Goal: Transaction & Acquisition: Book appointment/travel/reservation

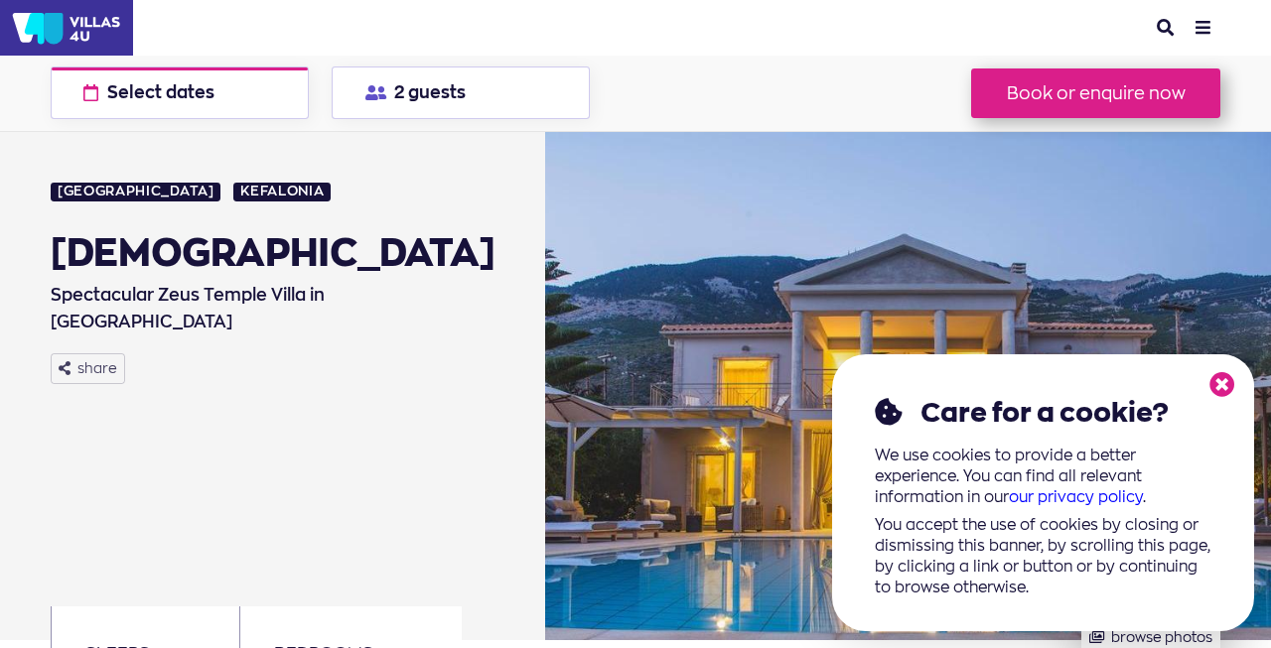
click at [1227, 386] on icon at bounding box center [1222, 385] width 26 height 26
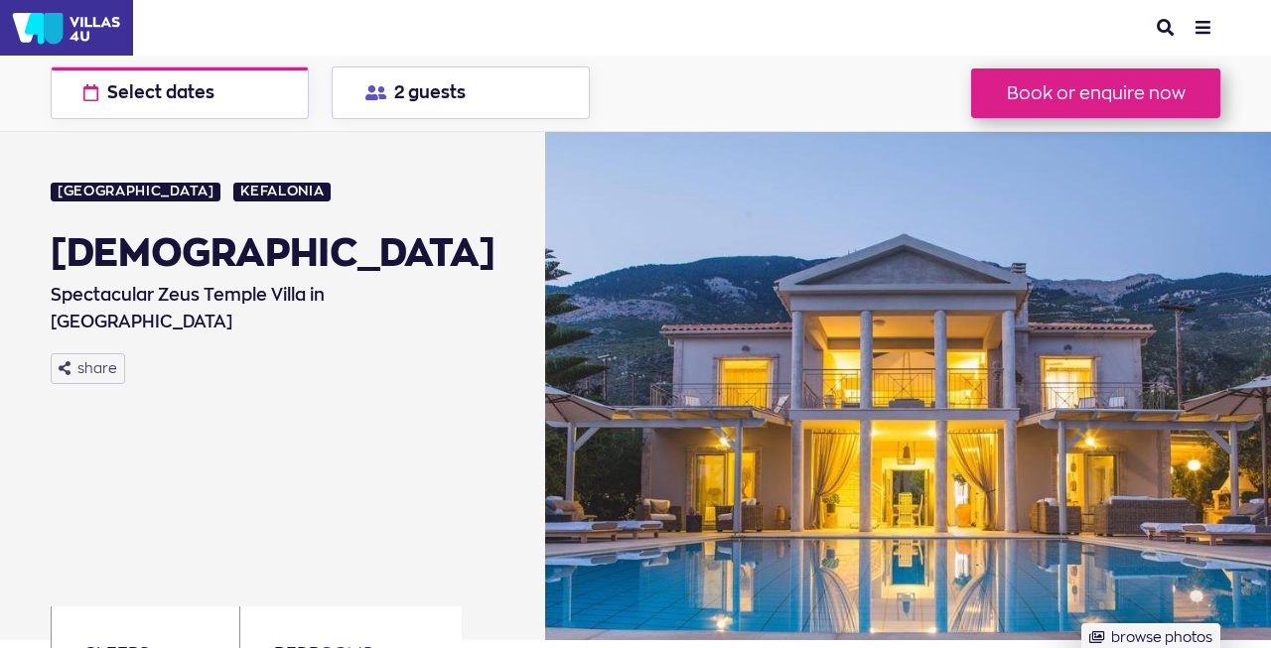
click at [434, 233] on div "Greece Kefalonia Zeus Temple Spectacular Zeus Temple Villa in Kefalonia share" at bounding box center [286, 386] width 470 height 508
click at [1105, 99] on button "Book or enquire now" at bounding box center [1095, 94] width 249 height 50
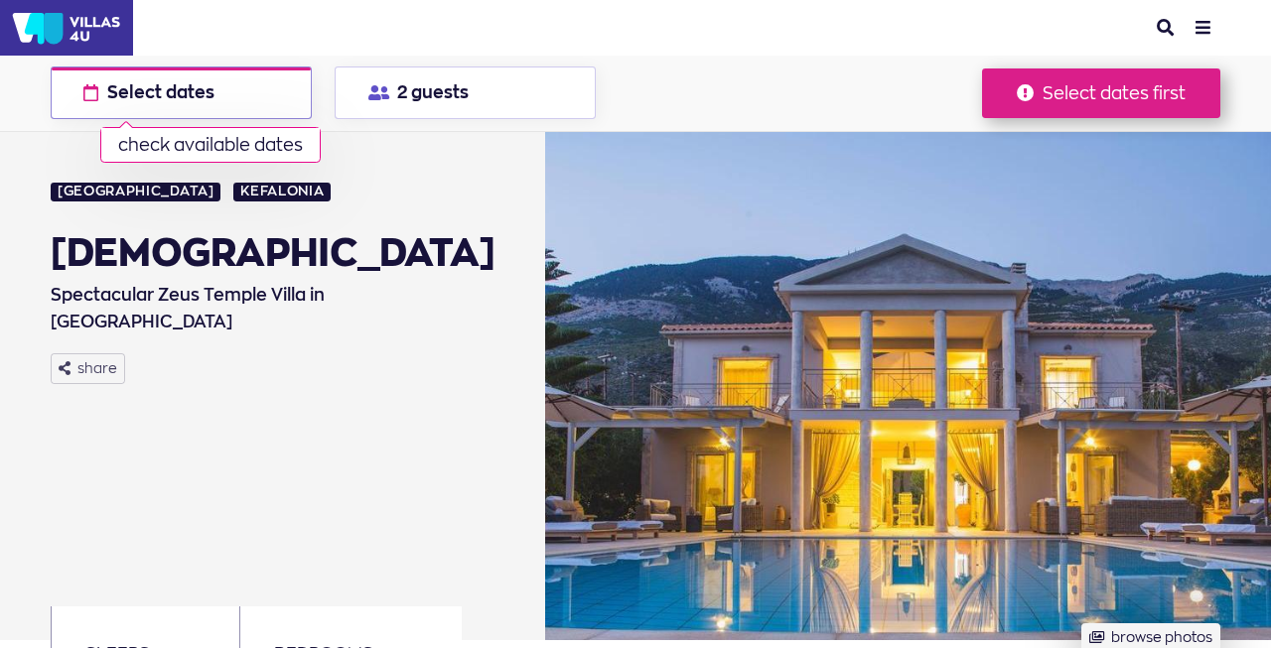
click at [238, 106] on button "Select dates check available dates" at bounding box center [181, 93] width 261 height 53
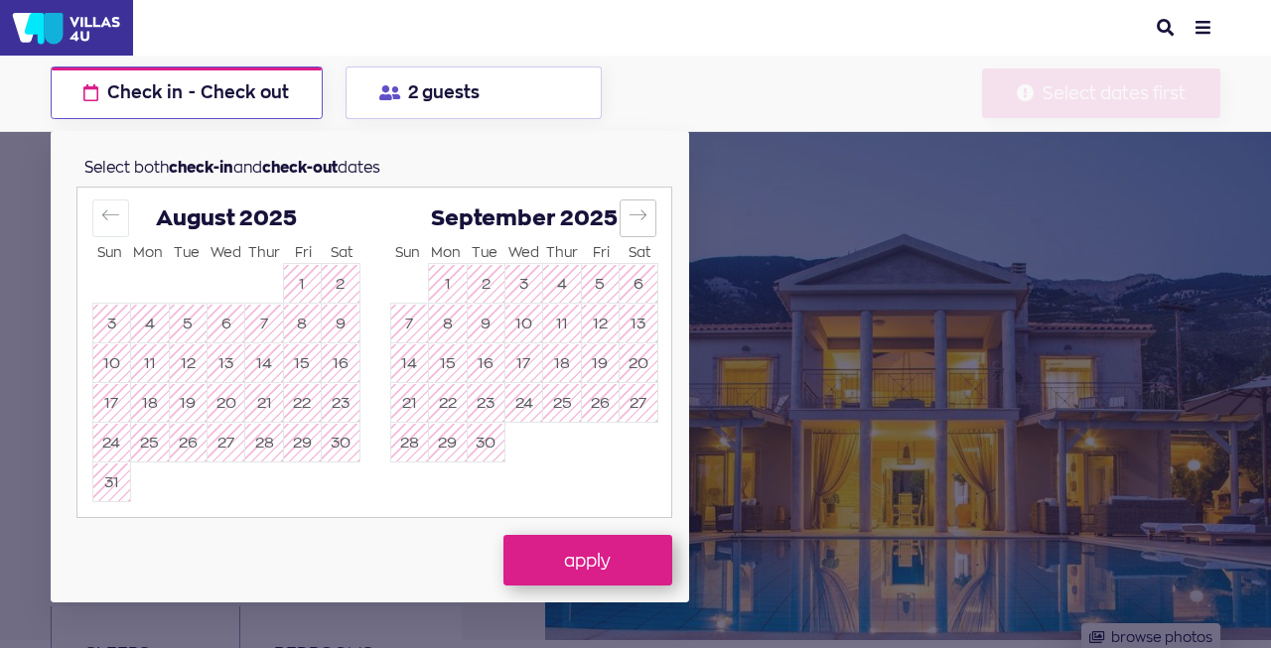
click at [640, 219] on icon "Move forward to switch to the next month." at bounding box center [638, 215] width 19 height 19
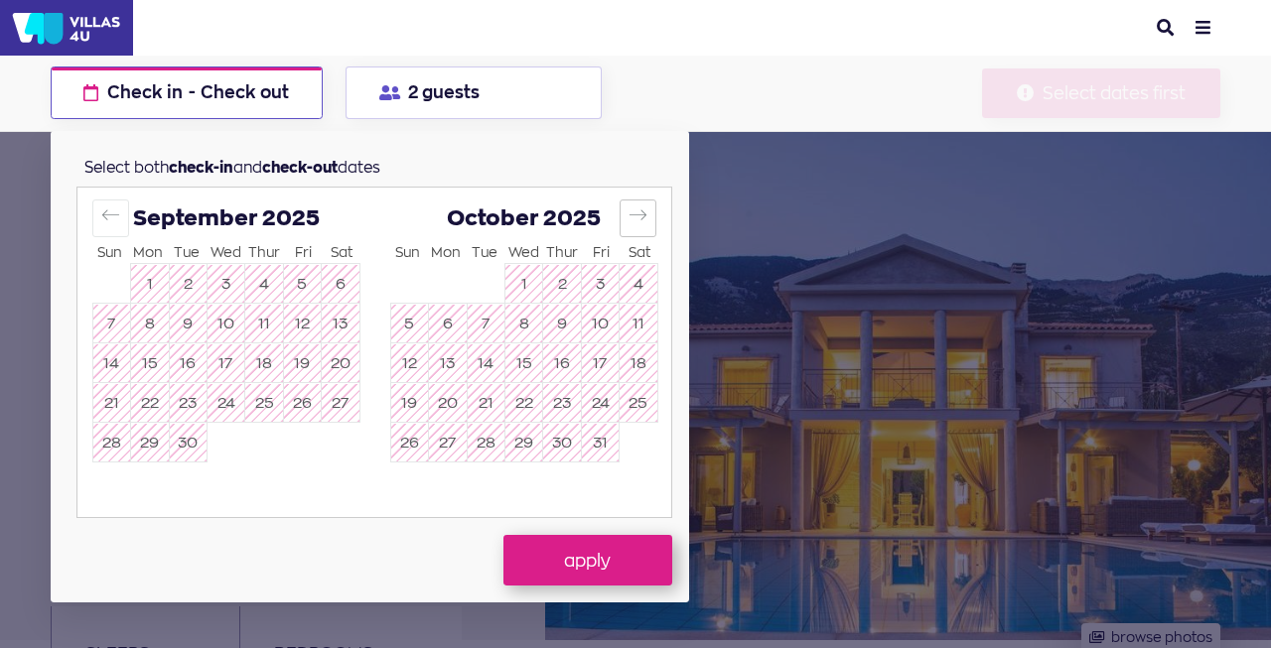
click at [640, 219] on icon "Move forward to switch to the next month." at bounding box center [638, 215] width 19 height 19
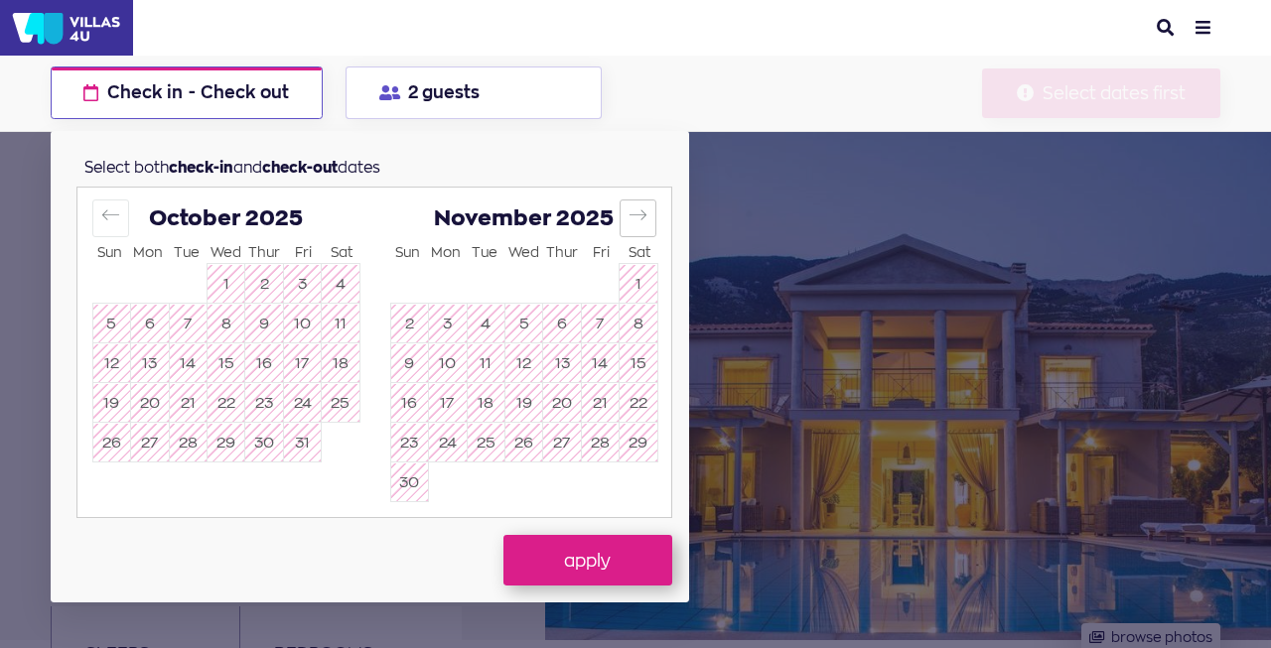
click at [640, 219] on icon "Move forward to switch to the next month." at bounding box center [638, 215] width 19 height 19
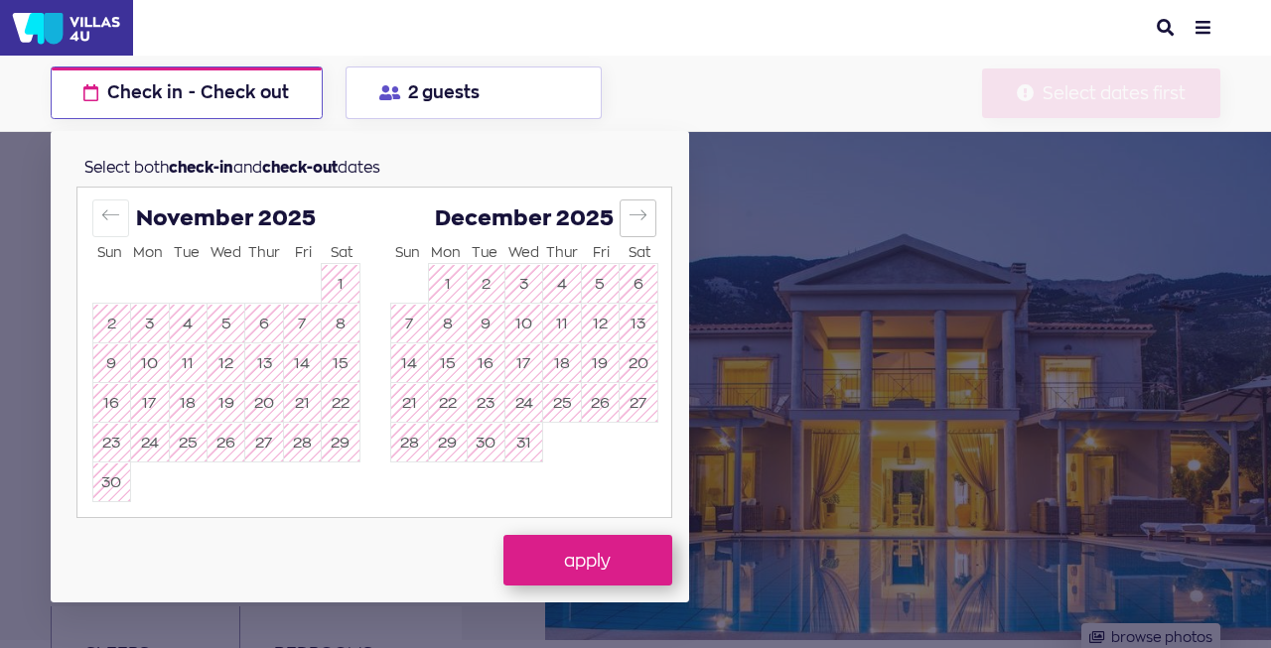
click at [640, 219] on icon "Move forward to switch to the next month." at bounding box center [638, 215] width 19 height 19
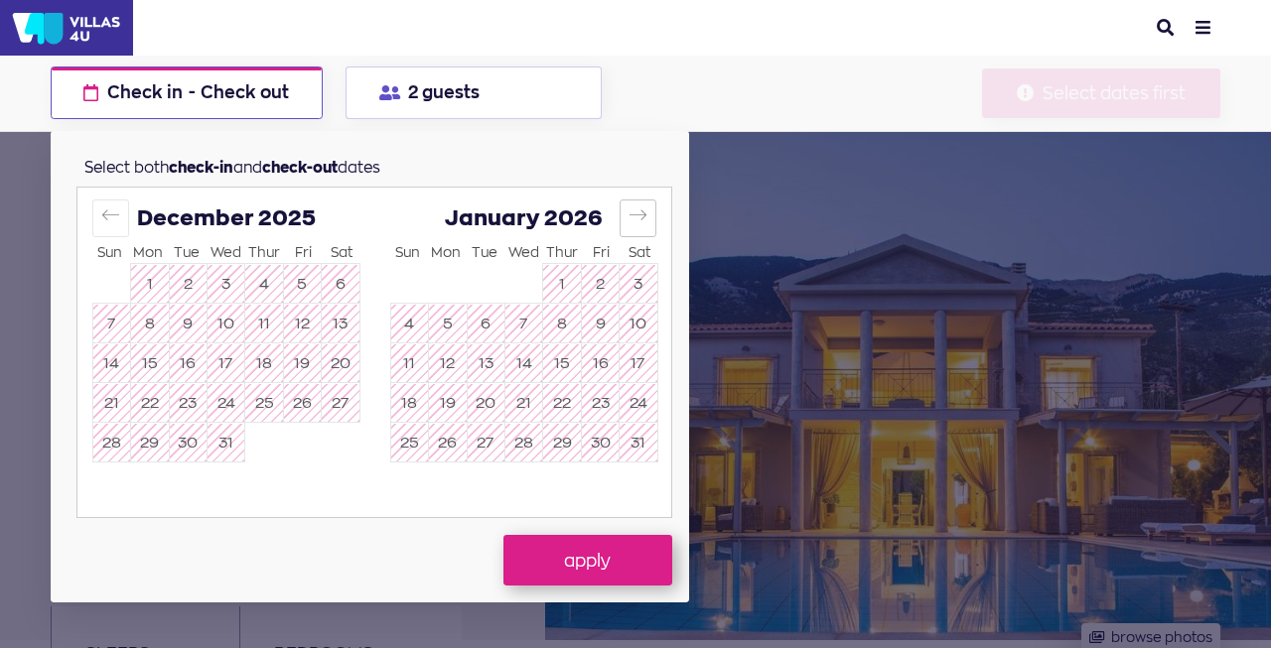
click at [640, 219] on icon "Move forward to switch to the next month." at bounding box center [638, 215] width 19 height 19
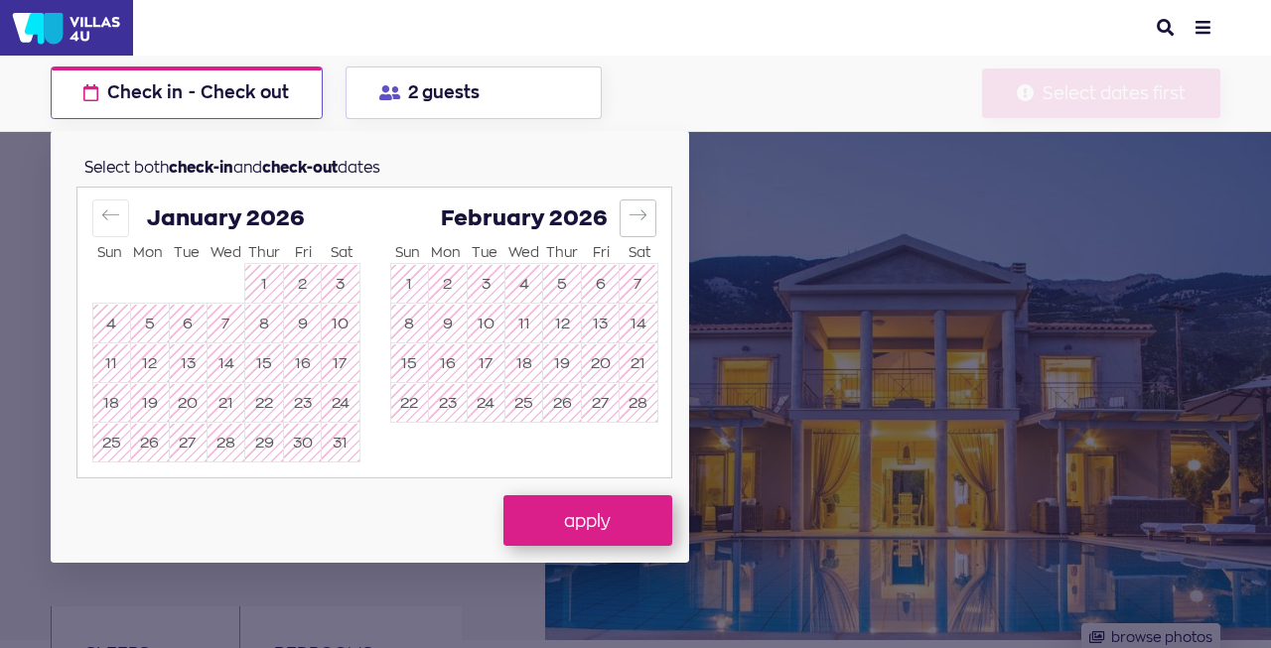
click at [640, 219] on icon "Move forward to switch to the next month." at bounding box center [638, 215] width 19 height 19
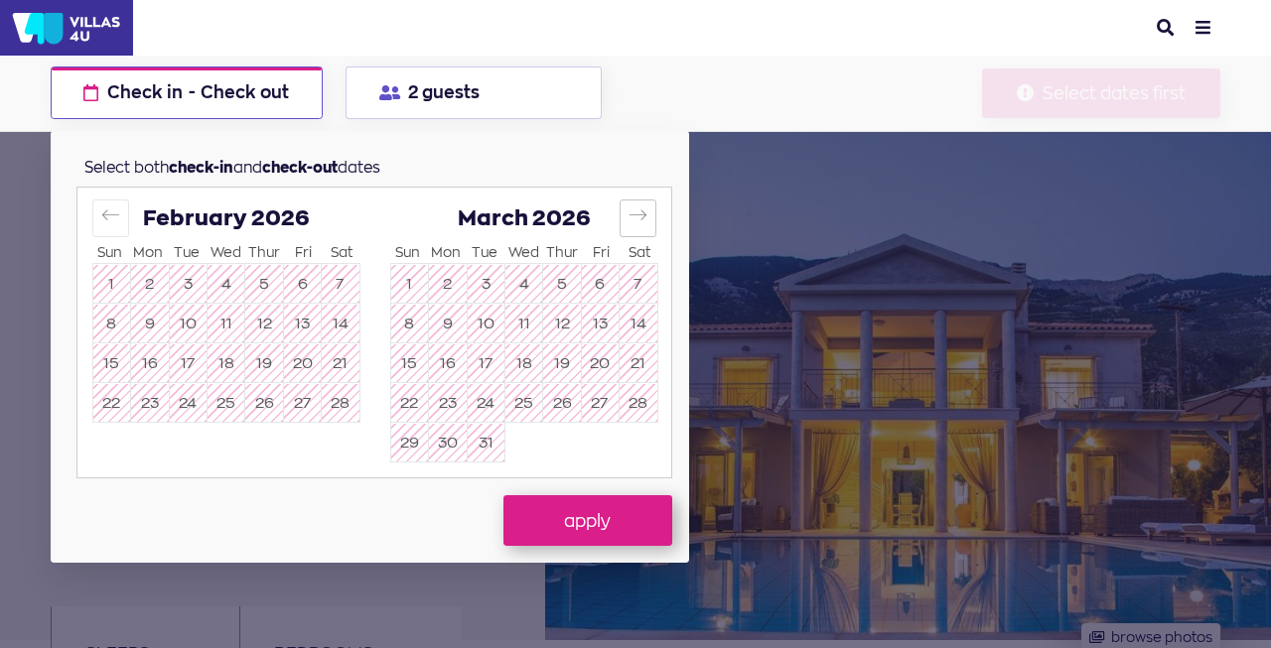
click at [640, 219] on icon "Move forward to switch to the next month." at bounding box center [638, 215] width 19 height 19
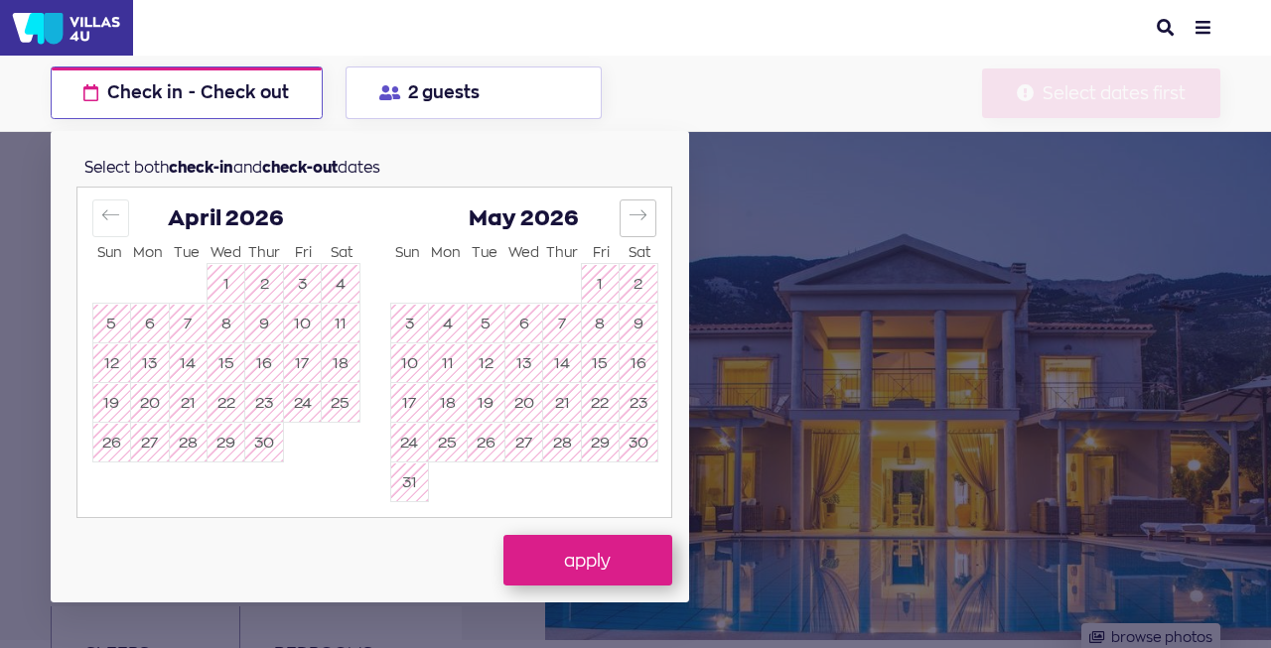
click at [640, 219] on icon "Move forward to switch to the next month." at bounding box center [638, 215] width 19 height 19
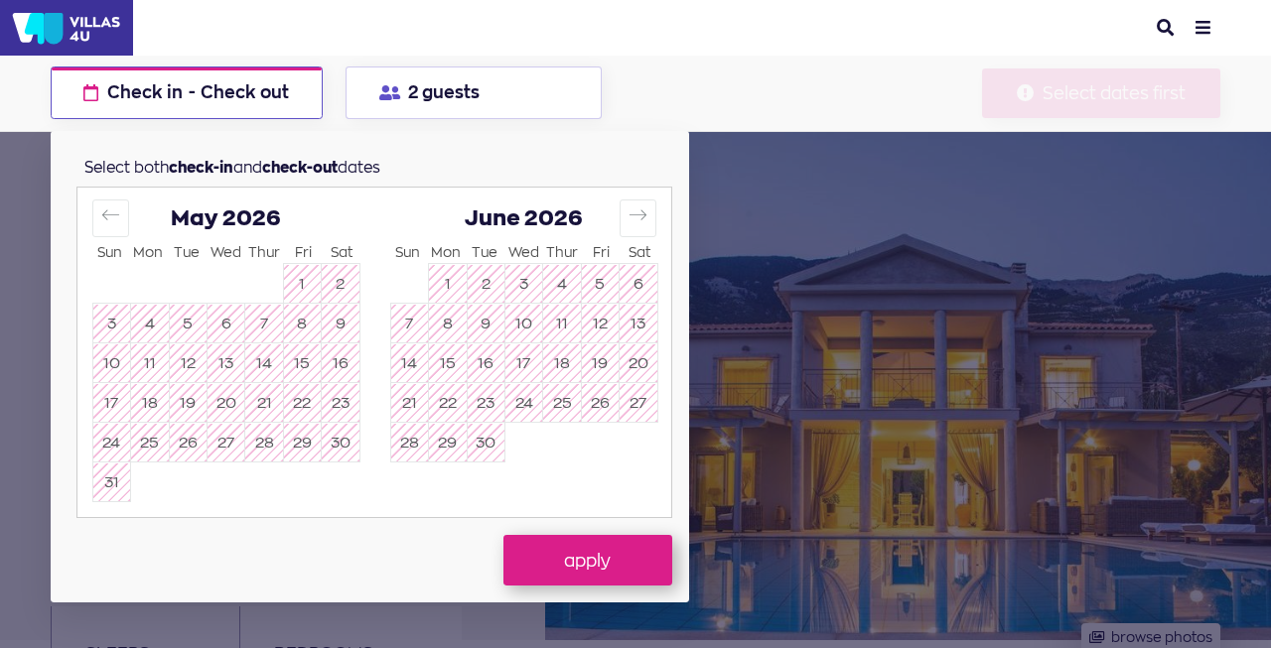
click at [910, 105] on div "Booking options Zeus Temple Check in - Check out check available dates Select b…" at bounding box center [635, 94] width 1271 height 76
